Goal: Transaction & Acquisition: Book appointment/travel/reservation

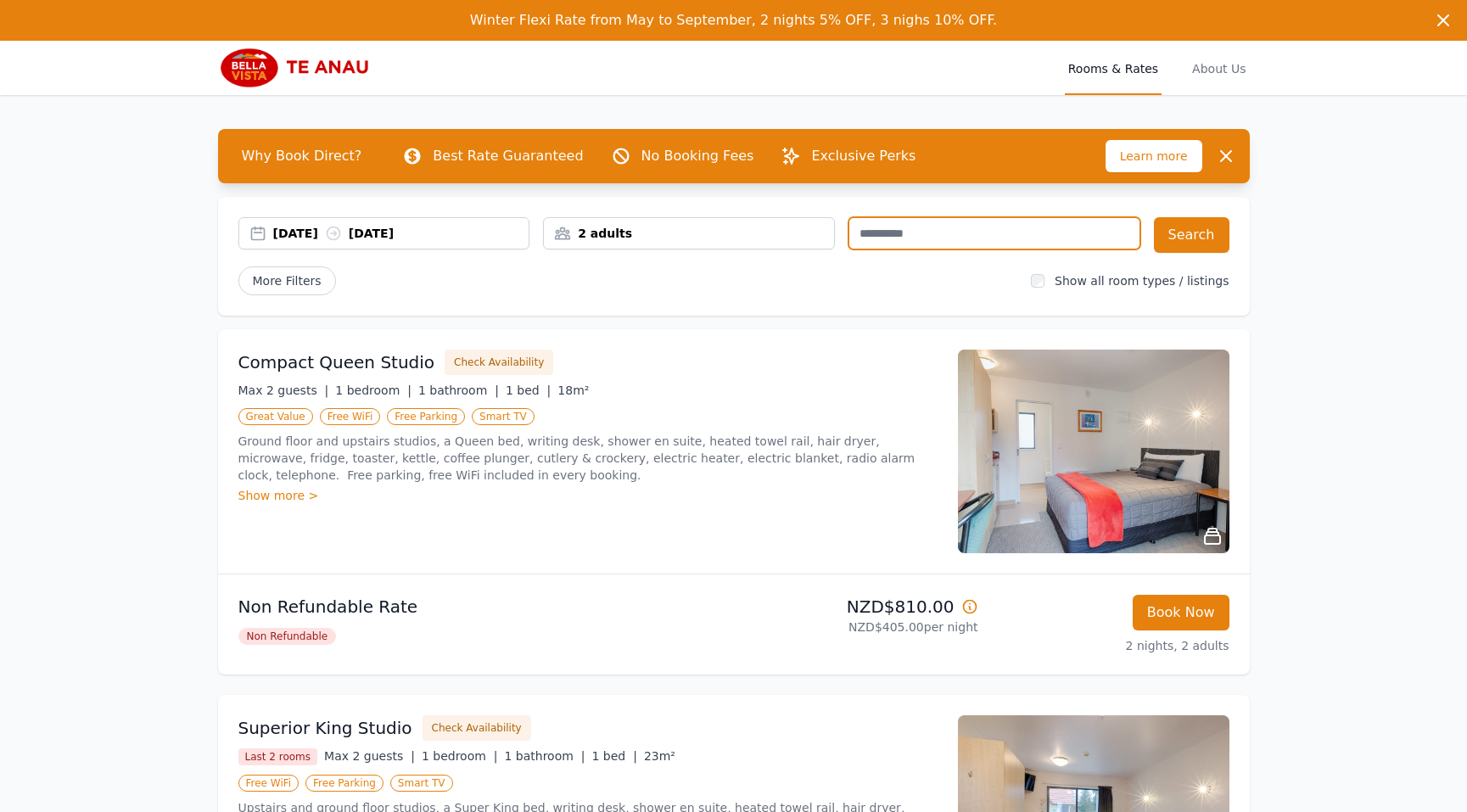
click at [880, 236] on input "text" at bounding box center [994, 233] width 292 height 32
type input "********"
click at [1211, 230] on button "Search" at bounding box center [1191, 235] width 75 height 35
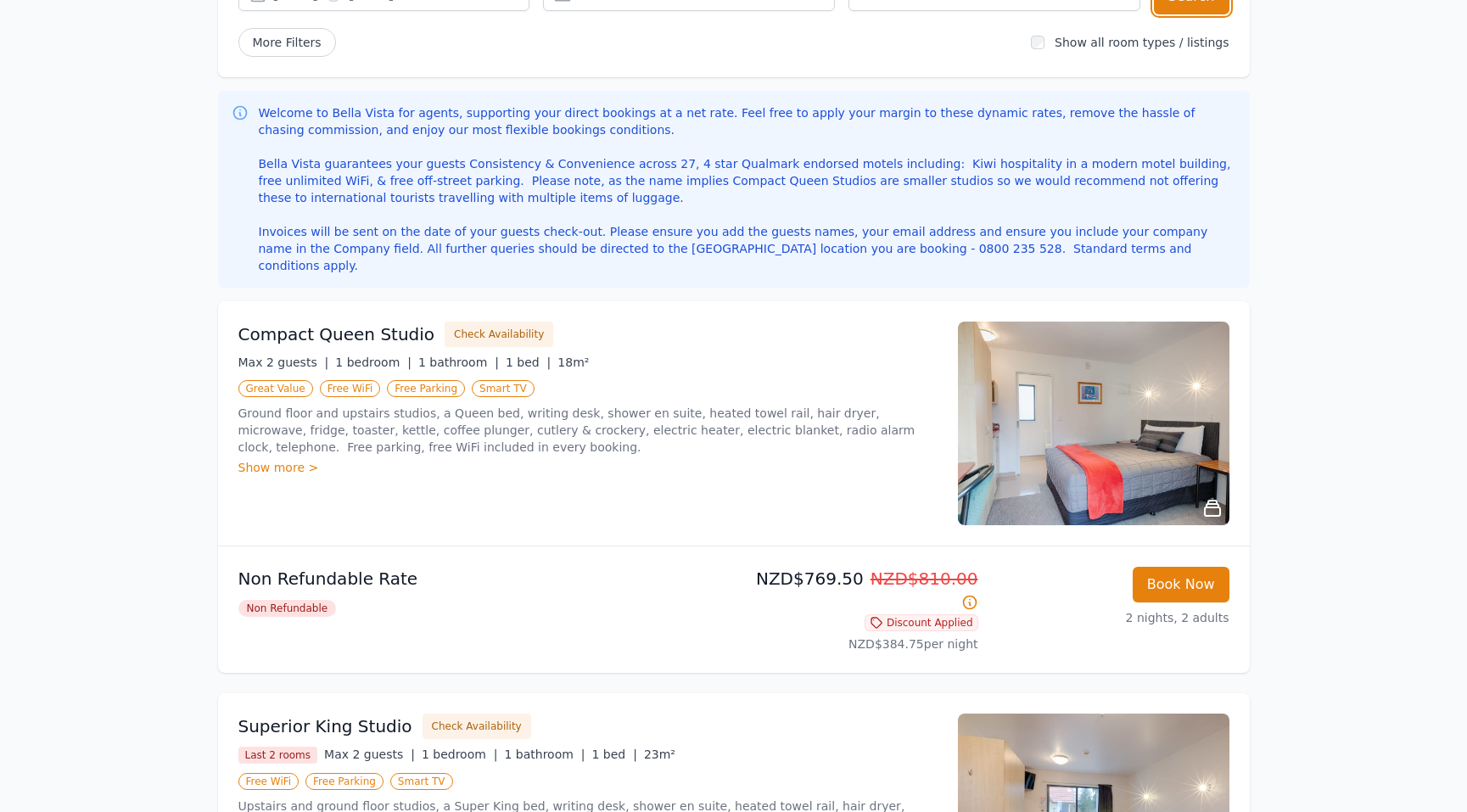
scroll to position [223, 0]
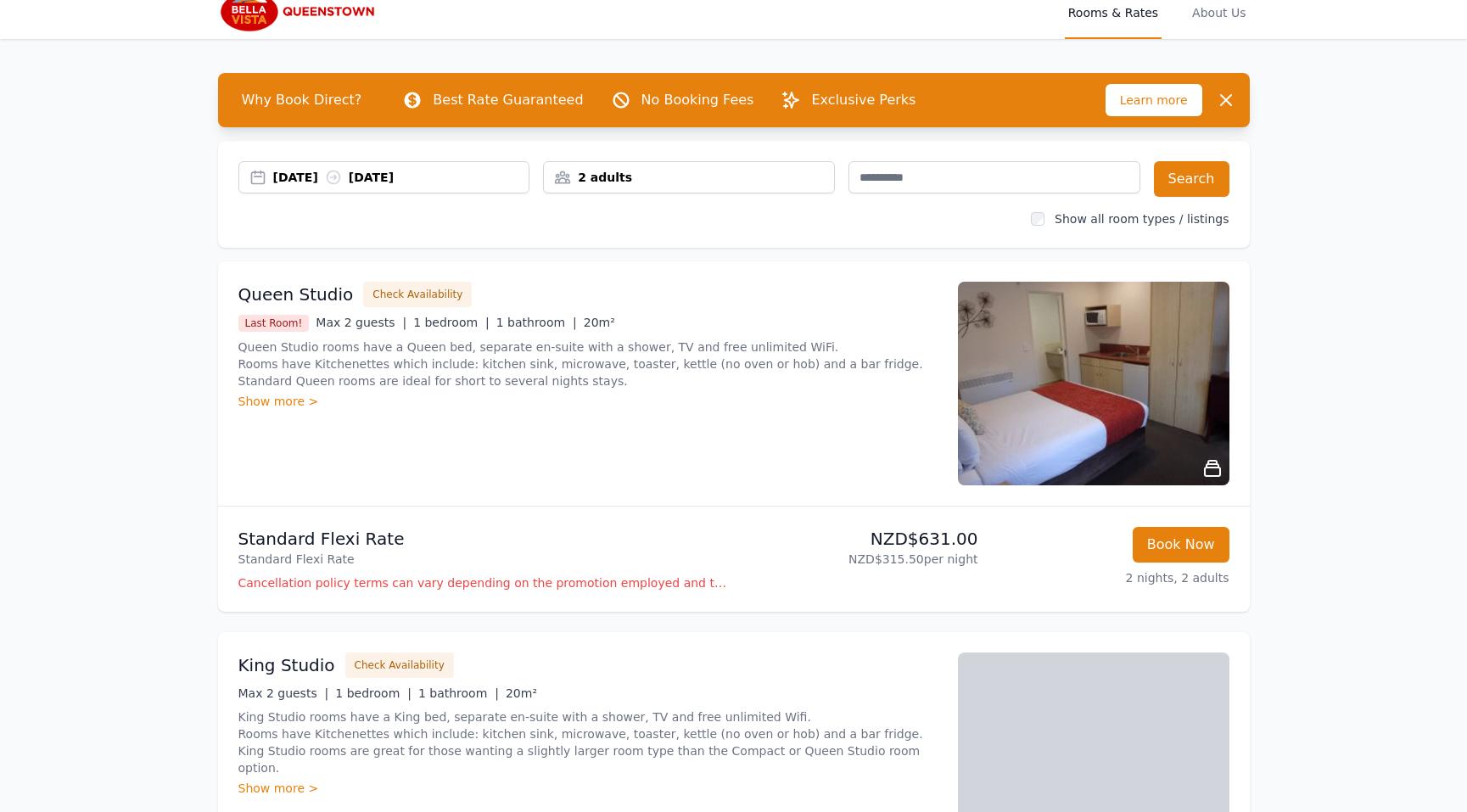
scroll to position [19, 0]
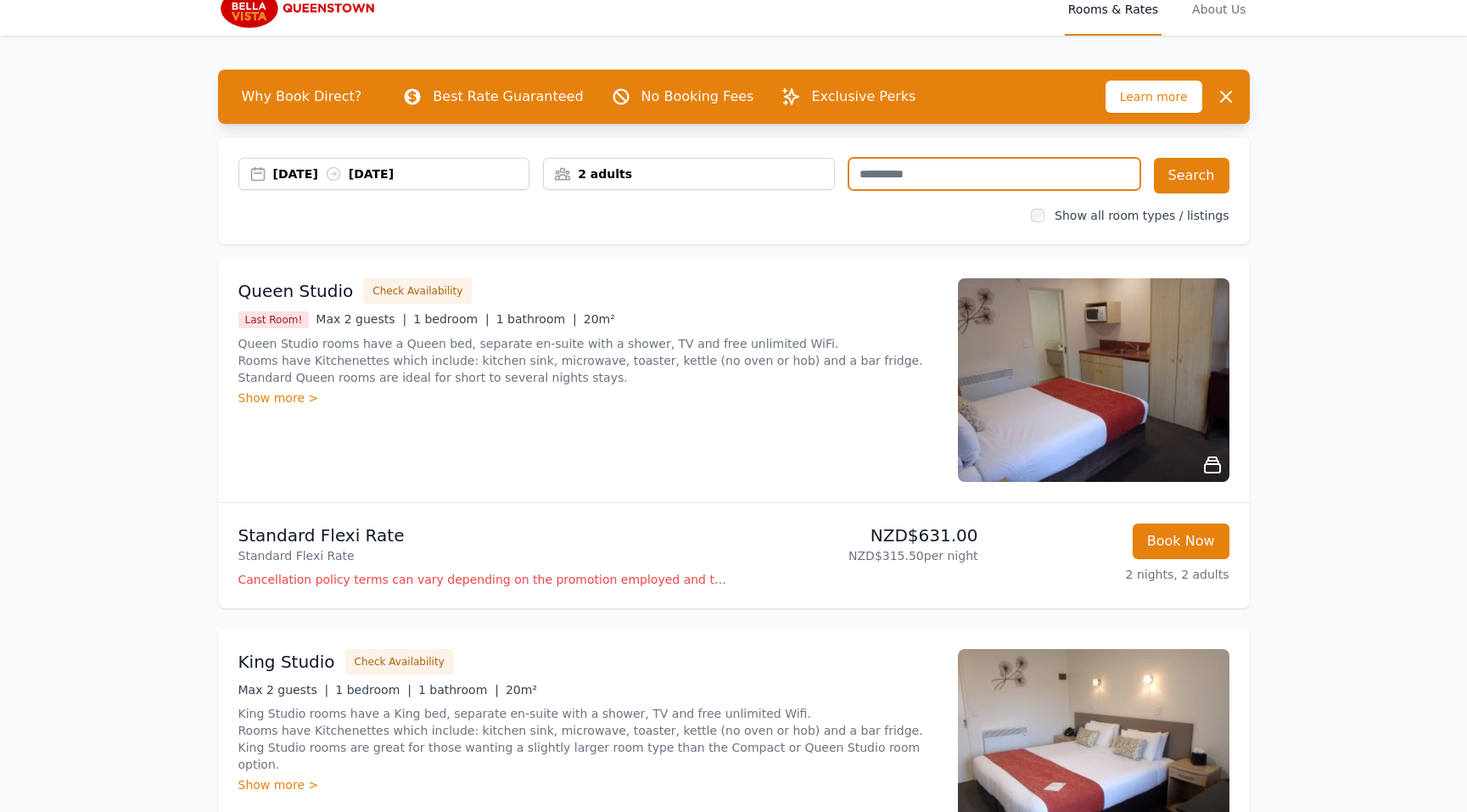
click at [914, 166] on input "text" at bounding box center [994, 174] width 292 height 32
type input "********"
click at [1223, 174] on button "Search" at bounding box center [1191, 176] width 75 height 35
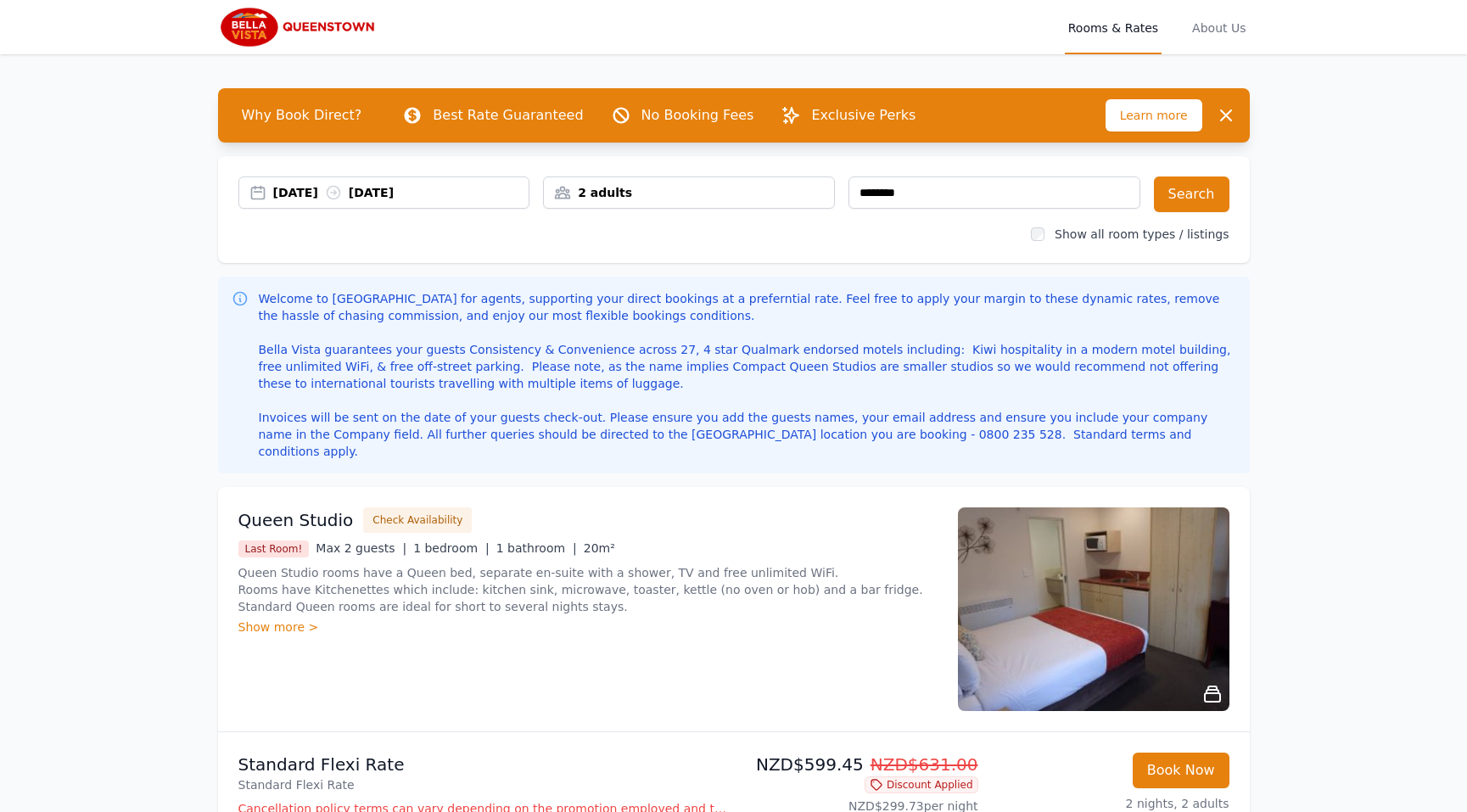
click at [311, 29] on img at bounding box center [300, 27] width 163 height 41
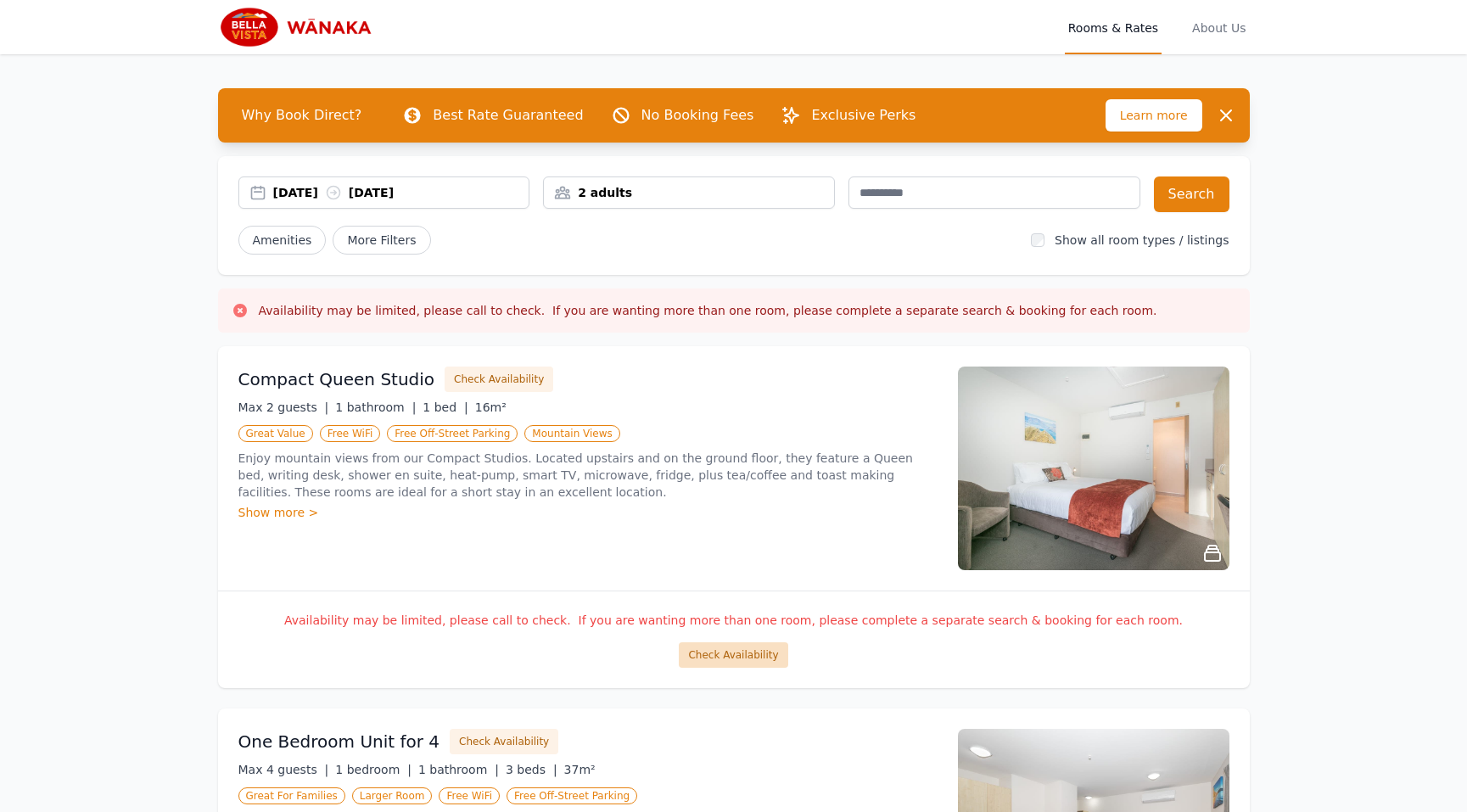
click at [745, 661] on button "Check Availability" at bounding box center [733, 654] width 109 height 26
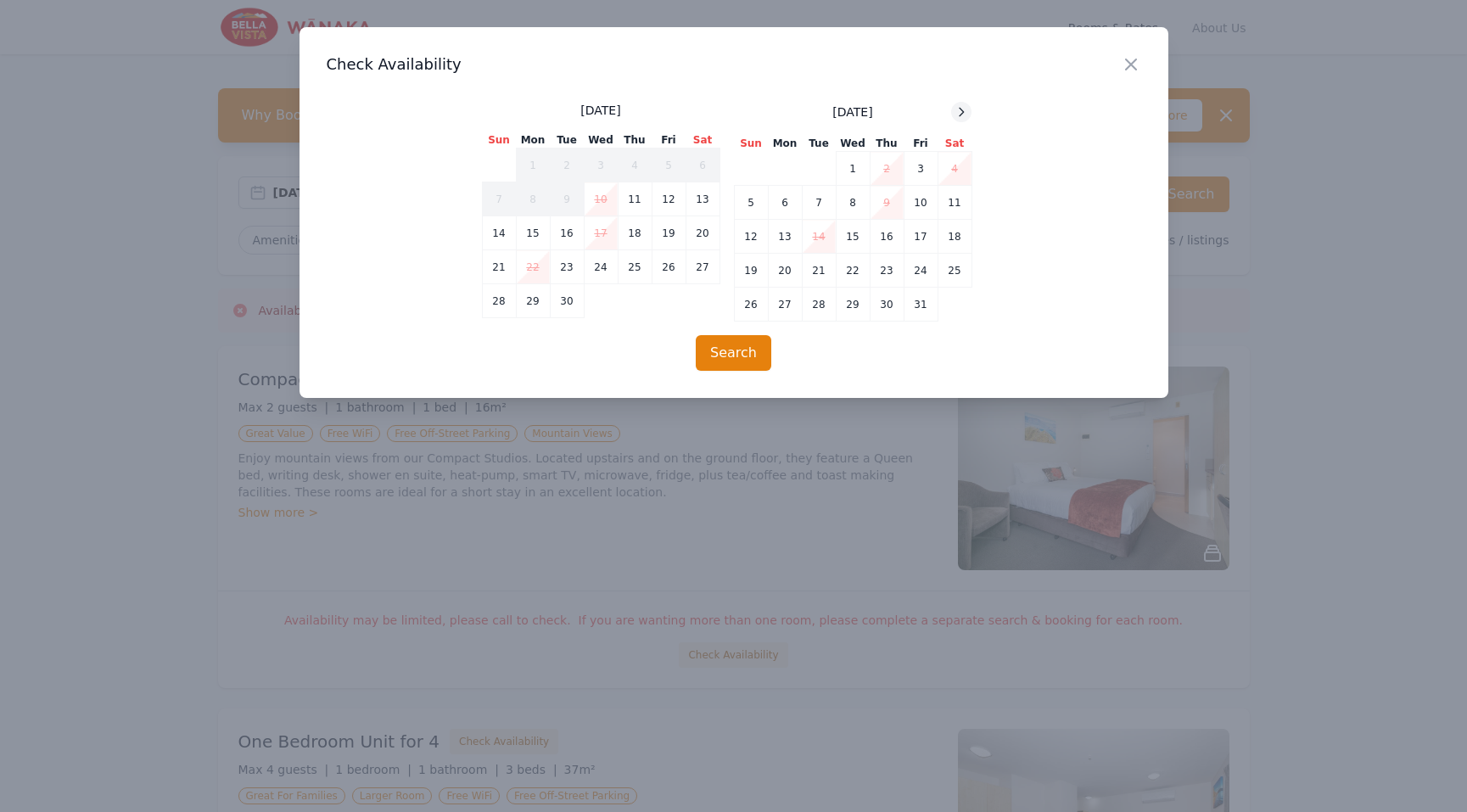
click at [959, 114] on icon at bounding box center [961, 112] width 4 height 8
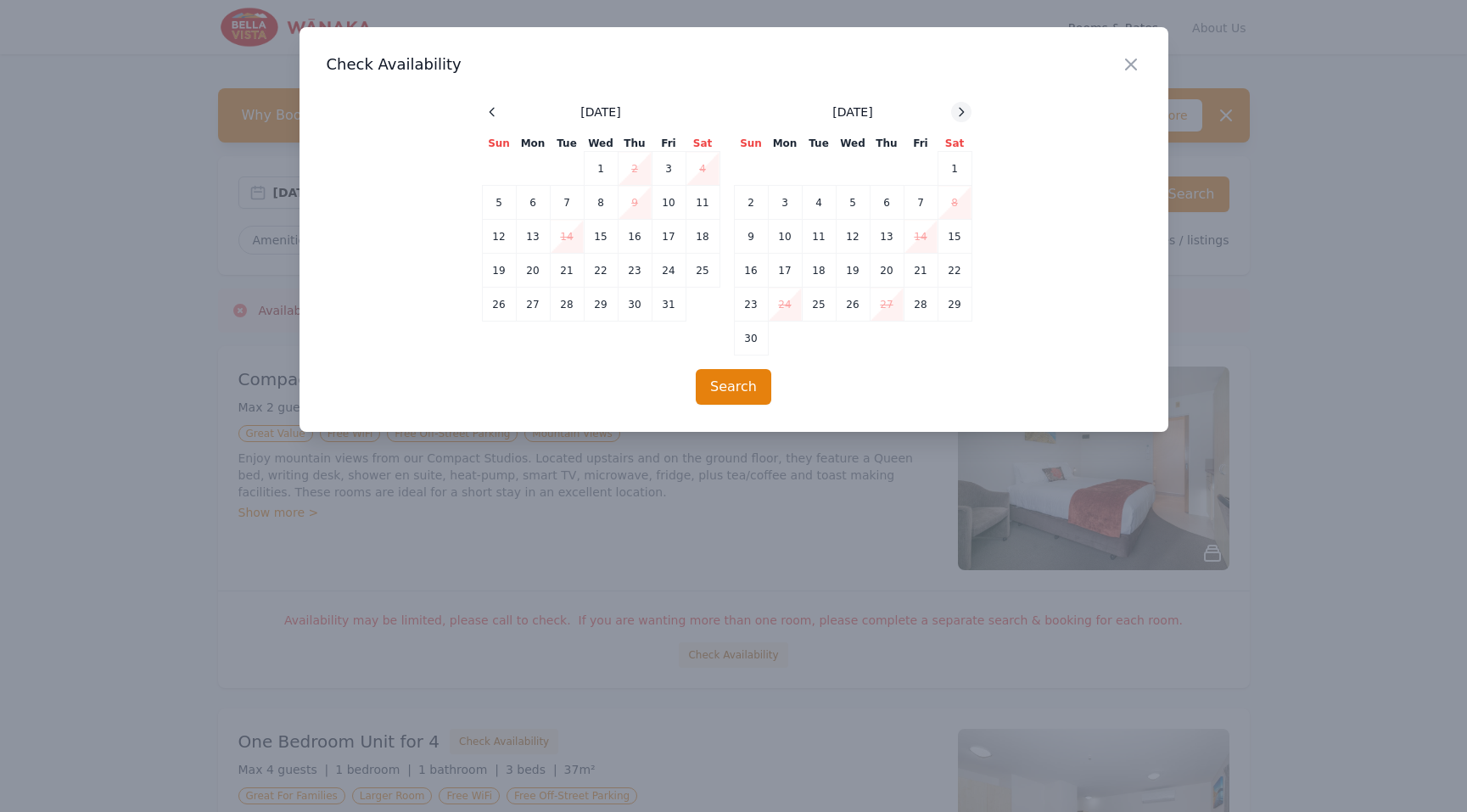
click at [959, 114] on icon at bounding box center [961, 112] width 4 height 8
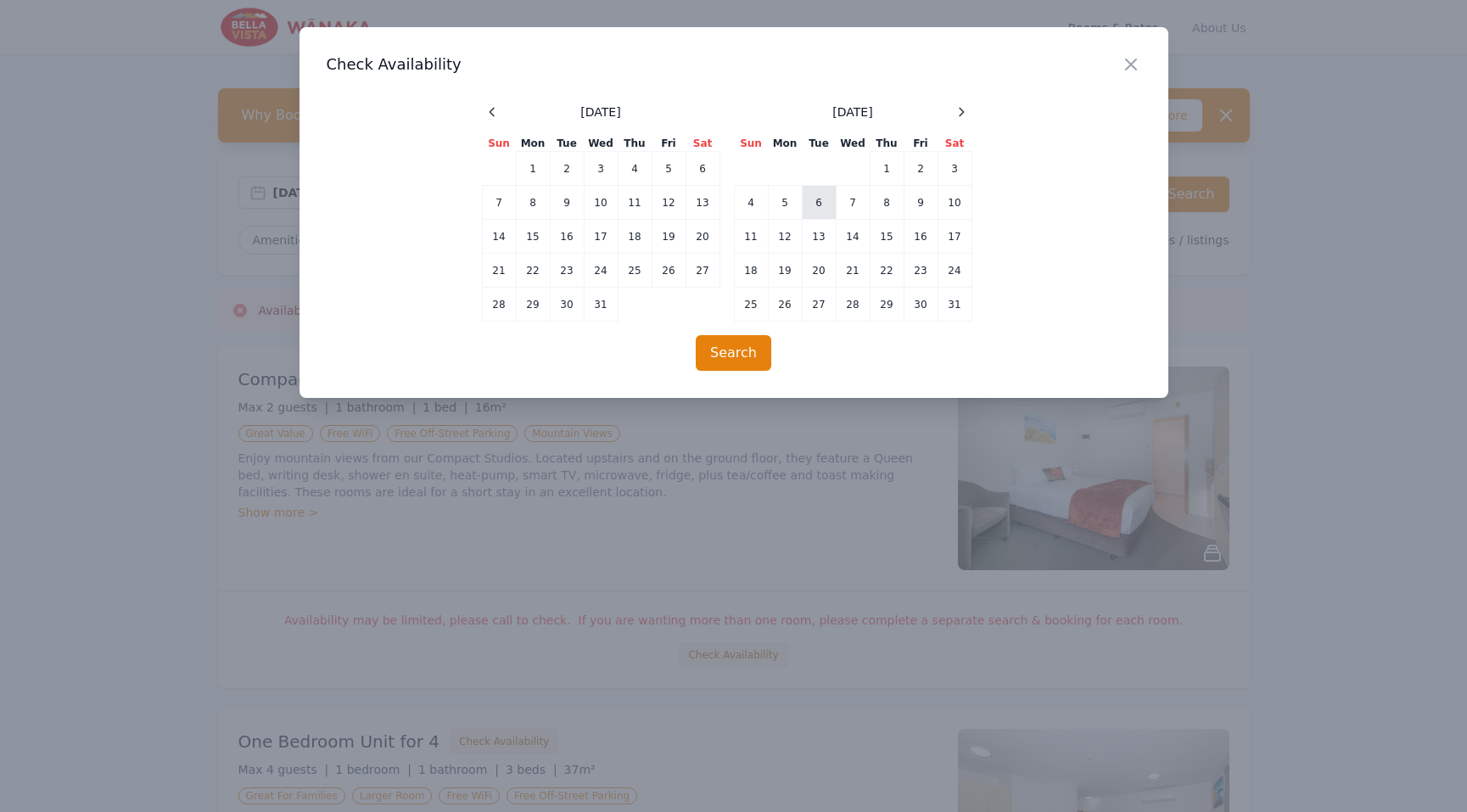
click at [815, 207] on td "6" at bounding box center [818, 203] width 34 height 34
click at [850, 201] on td "7" at bounding box center [853, 203] width 34 height 34
click at [734, 354] on button "Search" at bounding box center [733, 353] width 75 height 35
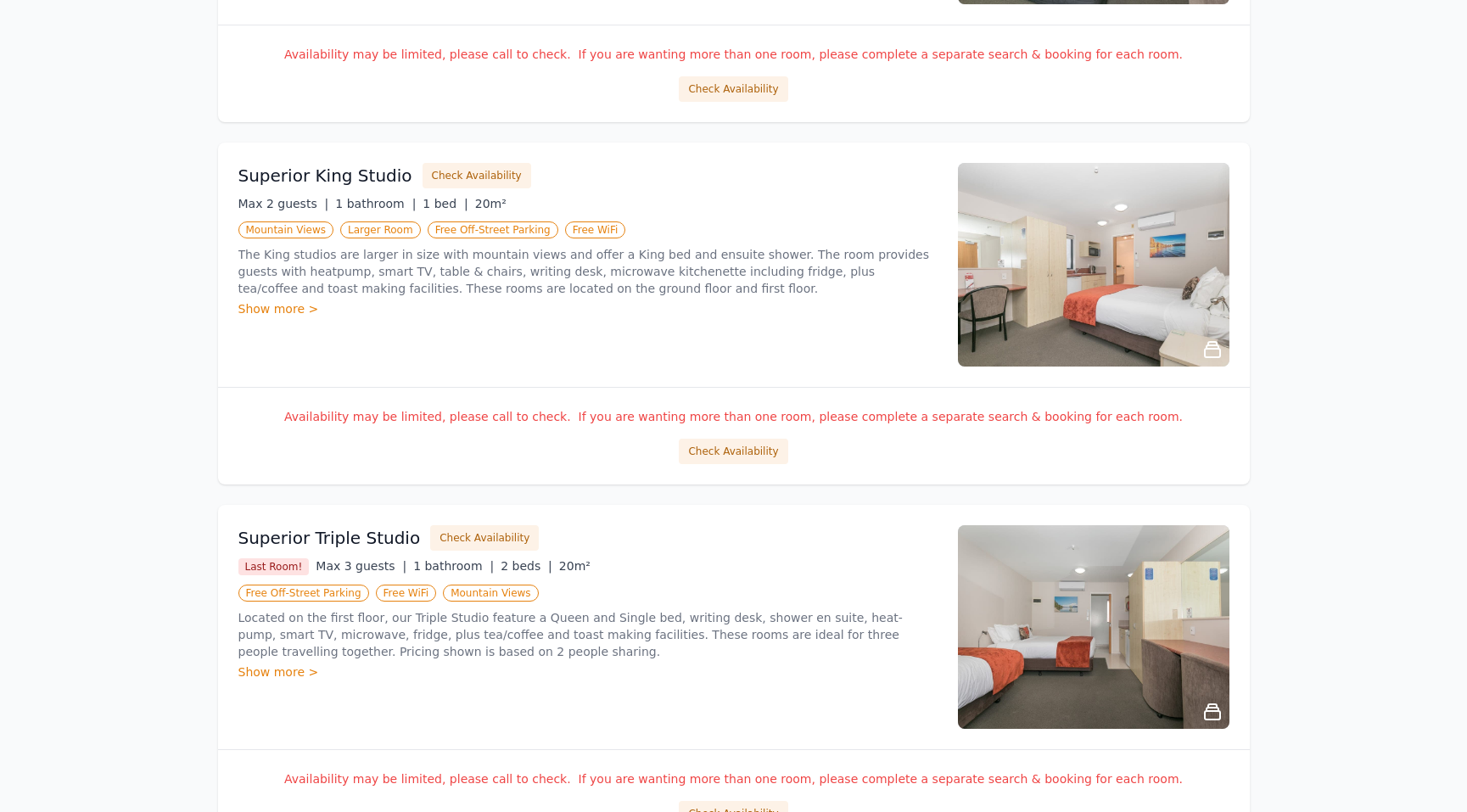
scroll to position [1673, 0]
